Goal: Share content: Share content

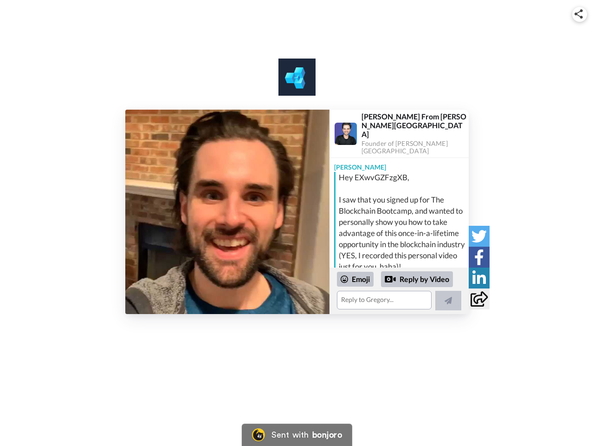
click at [580, 14] on img at bounding box center [579, 13] width 8 height 9
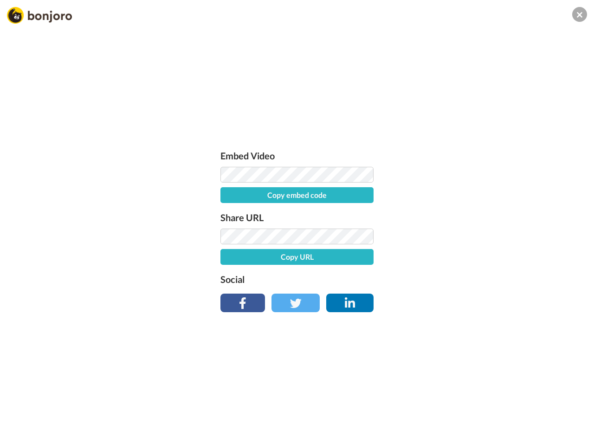
click at [228, 212] on label "Share URL" at bounding box center [297, 217] width 153 height 15
click at [399, 291] on div "Embed Video Copy embed code Share URL Copy URL Social" at bounding box center [297, 273] width 594 height 446
click at [356, 279] on label "Social" at bounding box center [297, 279] width 153 height 15
click at [417, 279] on div "Embed Video Copy embed code Share URL Copy URL Social" at bounding box center [297, 273] width 594 height 446
click at [449, 300] on div "Embed Video Copy embed code Share URL Copy URL Social" at bounding box center [297, 273] width 594 height 446
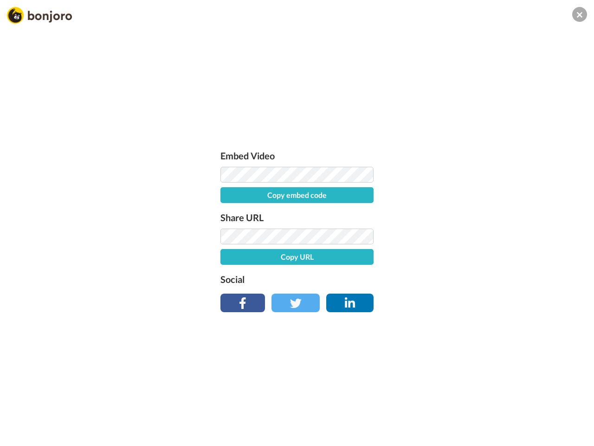
click at [479, 236] on div "Embed Video Copy embed code Share URL Copy URL Social" at bounding box center [297, 273] width 594 height 446
click at [479, 257] on div "Embed Video Copy embed code Share URL Copy URL Social" at bounding box center [297, 273] width 594 height 446
click at [479, 278] on div "Embed Video Copy embed code Share URL Copy URL Social" at bounding box center [297, 273] width 594 height 446
click at [479, 299] on div "Embed Video Copy embed code Share URL Copy URL Social" at bounding box center [297, 273] width 594 height 446
